Goal: Go to known website: Access a specific website the user already knows

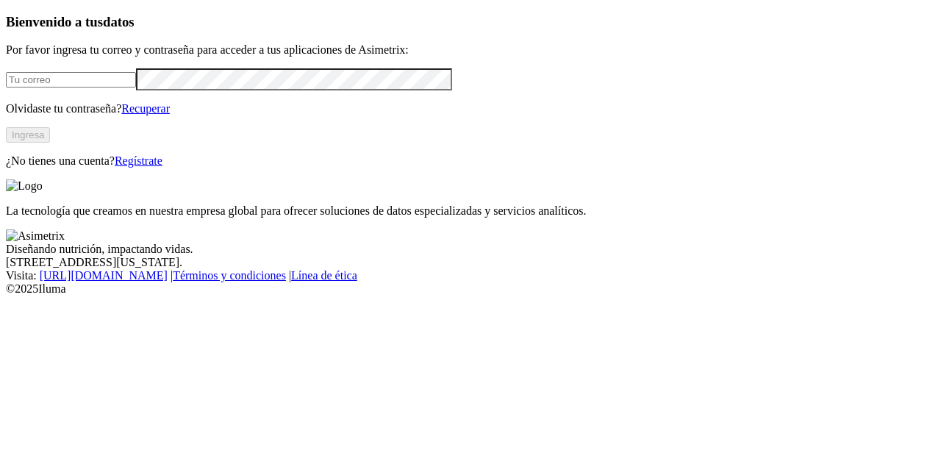
type input "[PERSON_NAME][EMAIL_ADDRESS][PERSON_NAME][DOMAIN_NAME]"
click at [50, 143] on button "Ingresa" at bounding box center [28, 134] width 44 height 15
